Goal: Task Accomplishment & Management: Manage account settings

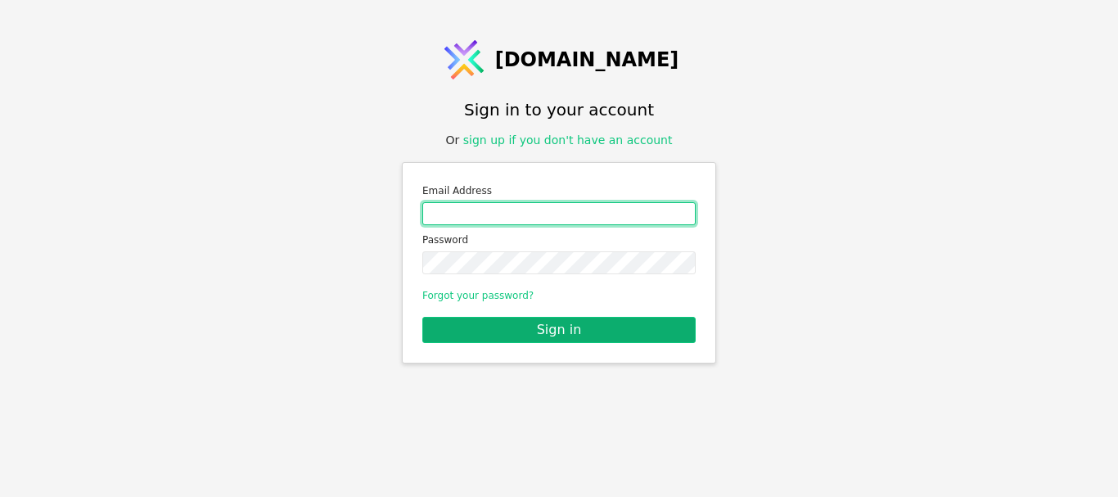
type input "[EMAIL_ADDRESS][DOMAIN_NAME]"
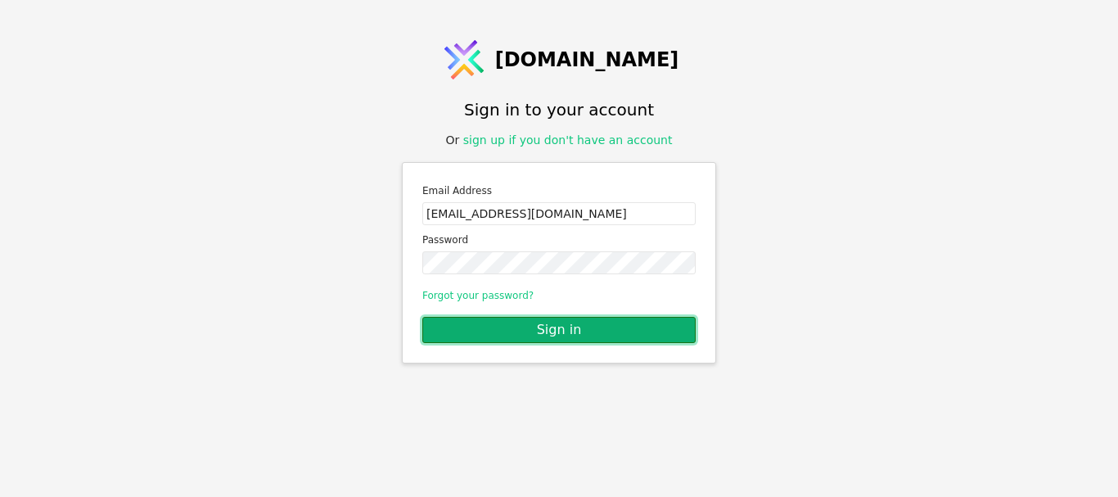
click at [557, 335] on button "Sign in" at bounding box center [558, 330] width 273 height 26
click at [487, 331] on button "Sign in" at bounding box center [558, 330] width 273 height 26
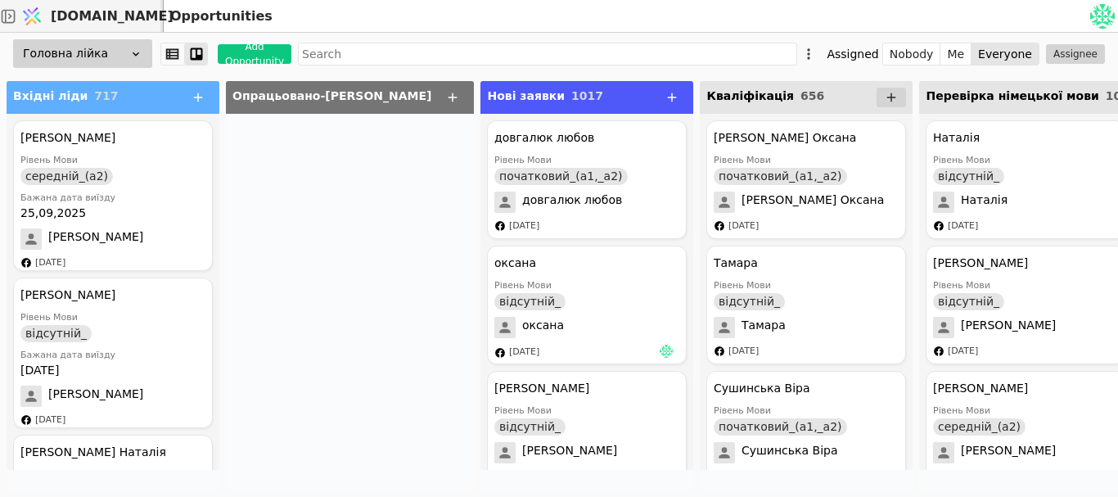
click at [310, 193] on div at bounding box center [350, 302] width 248 height 377
click at [336, 138] on div at bounding box center [350, 302] width 248 height 377
